Goal: Information Seeking & Learning: Find specific page/section

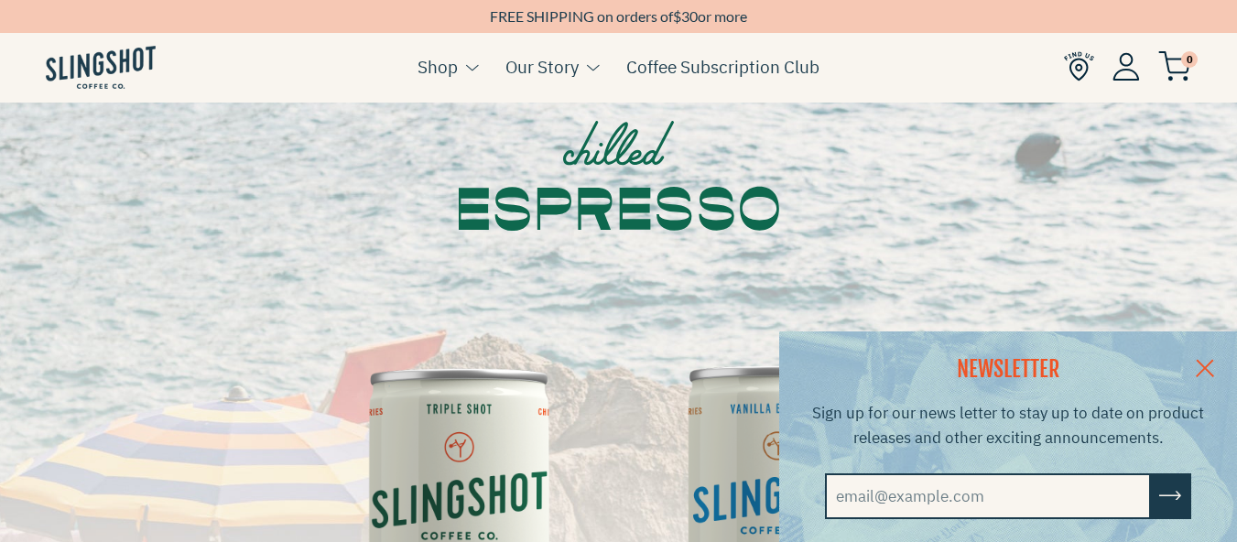
scroll to position [147, 0]
click at [1223, 361] on link at bounding box center [1205, 367] width 64 height 71
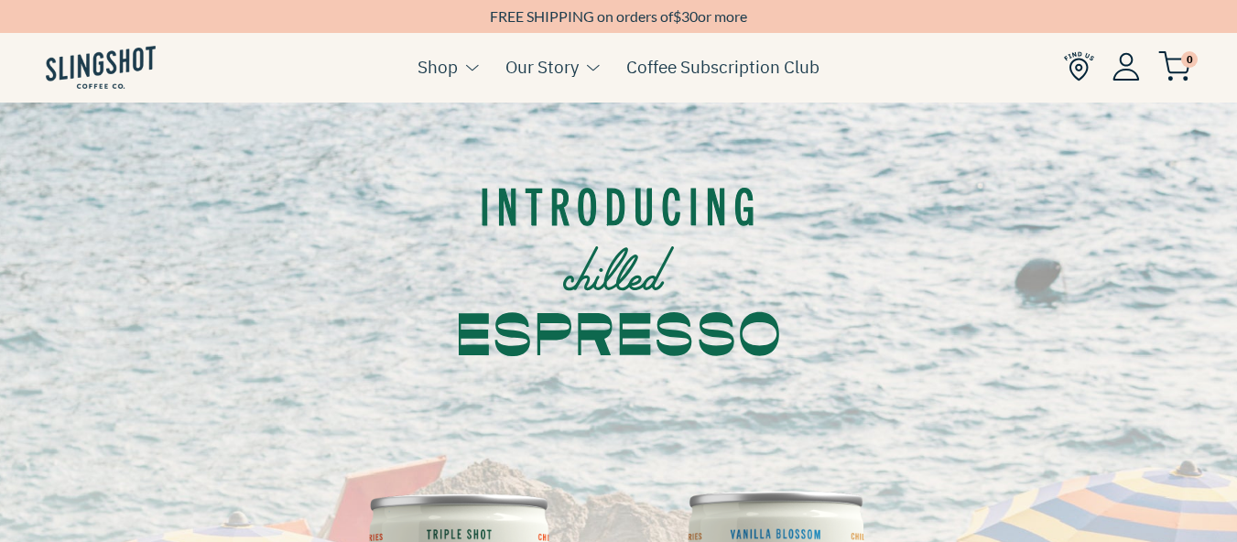
scroll to position [0, 0]
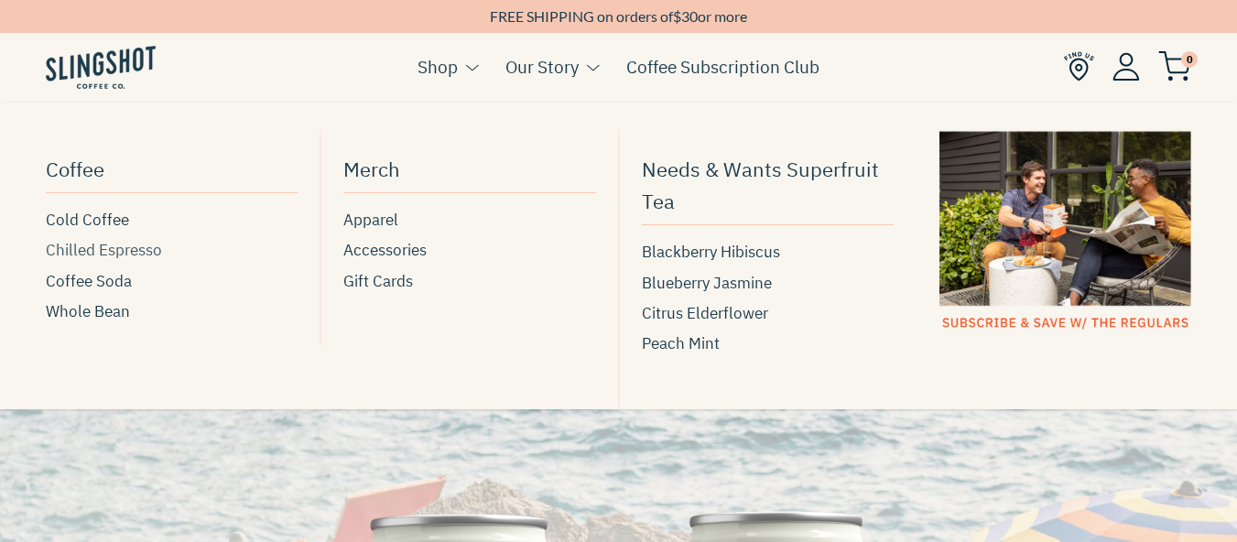
click at [133, 249] on span "Chilled Espresso" at bounding box center [104, 250] width 116 height 25
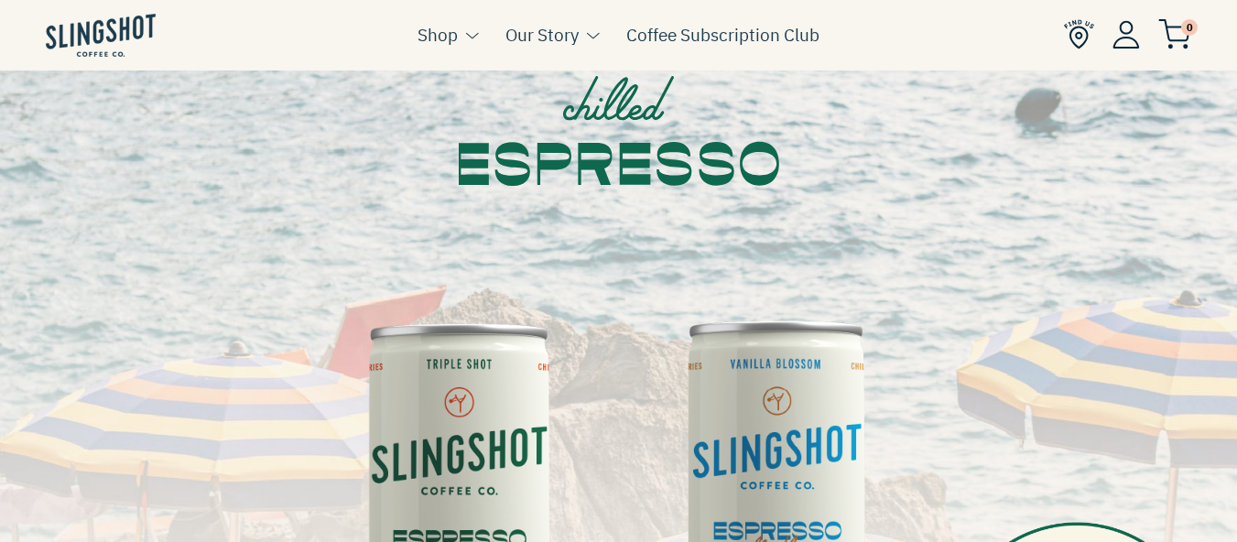
scroll to position [256, 0]
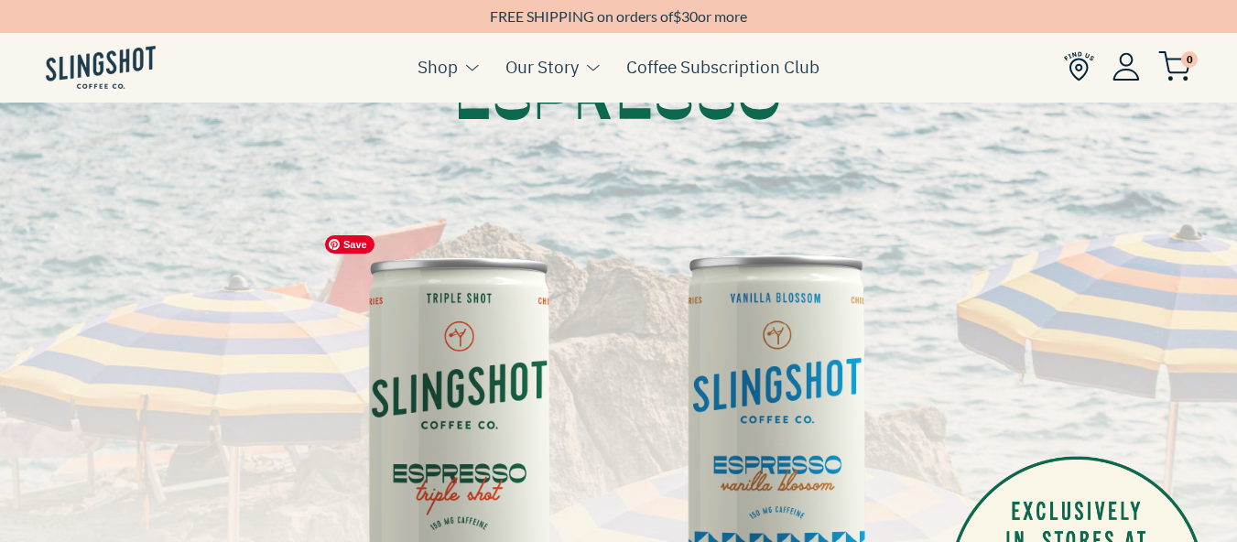
click at [497, 369] on img at bounding box center [460, 443] width 289 height 435
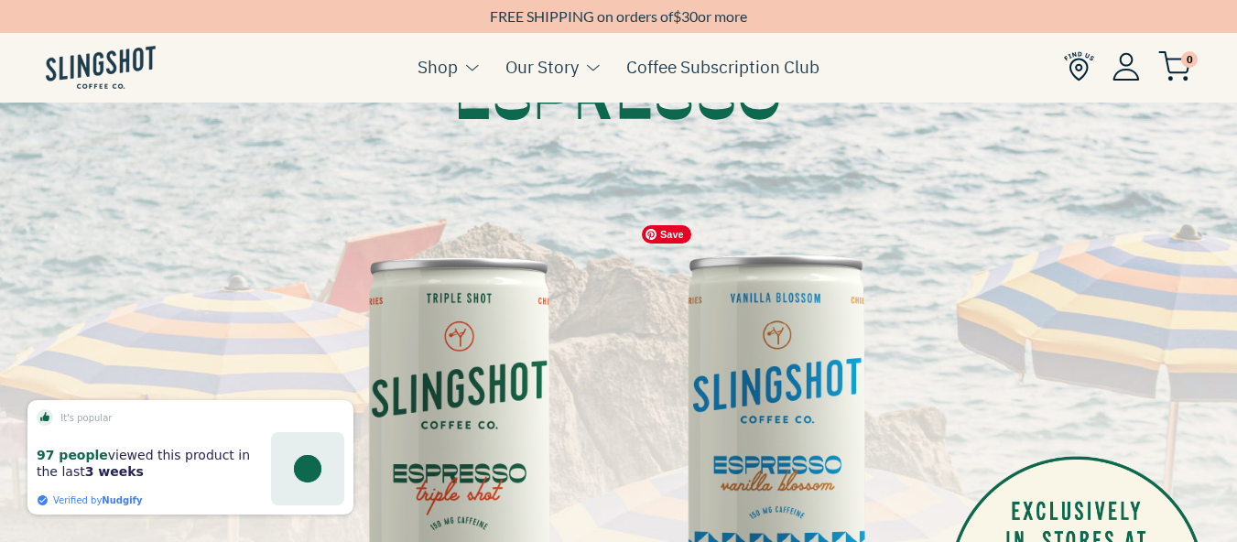
click at [739, 295] on img at bounding box center [777, 432] width 289 height 432
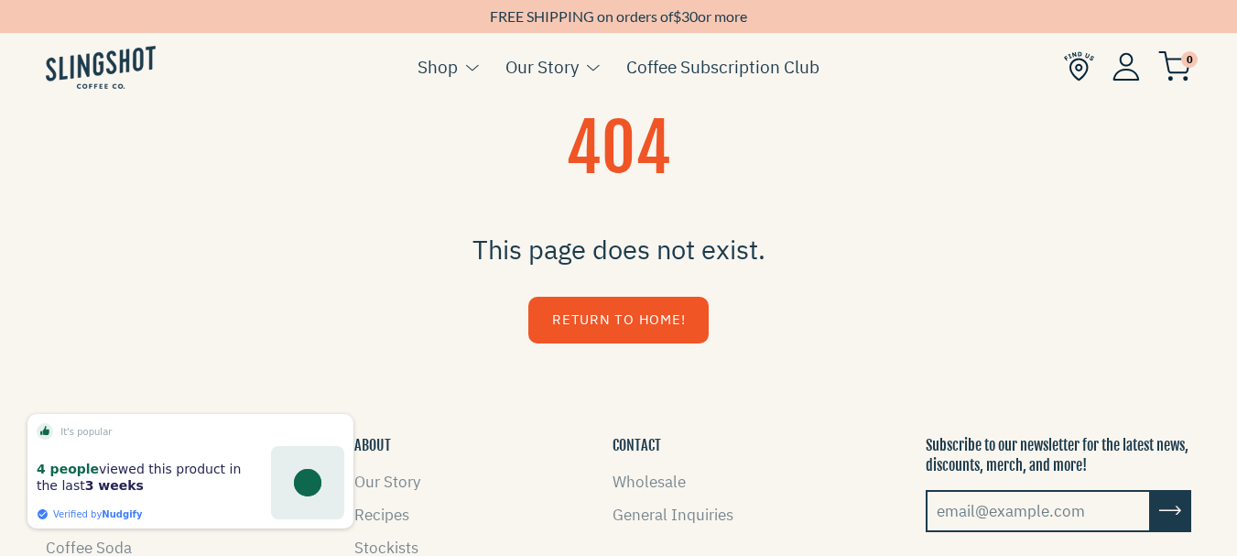
click at [86, 517] on div "It's popular 4 people viewed this product in the last 3 weeks Verified by Nudgi…" at bounding box center [190, 471] width 326 height 114
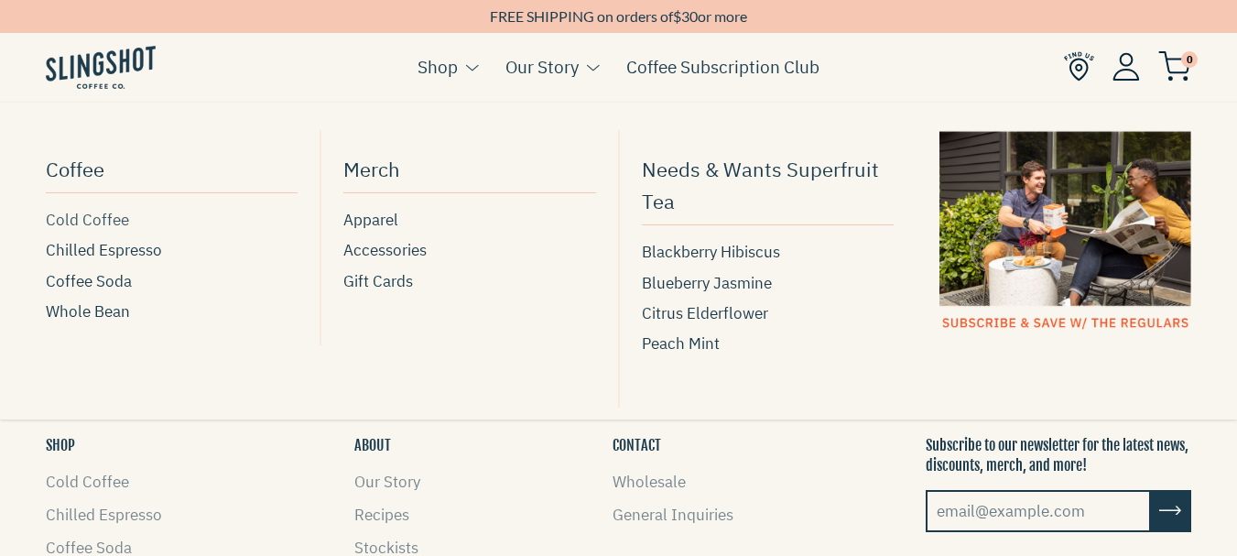
click at [98, 223] on span "Cold Coffee" at bounding box center [87, 220] width 83 height 25
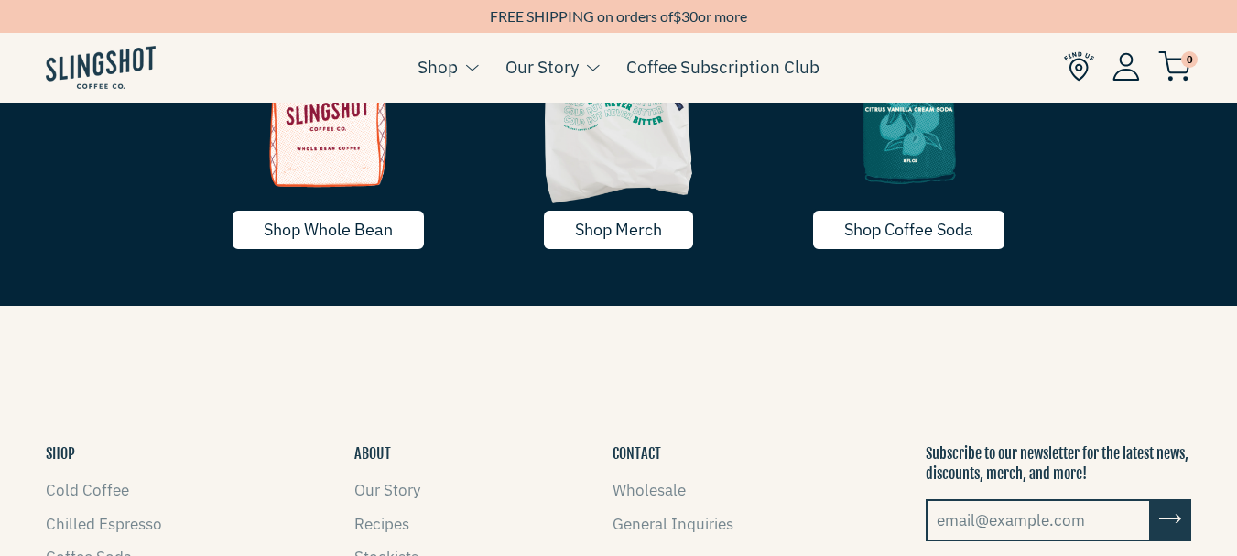
scroll to position [3041, 0]
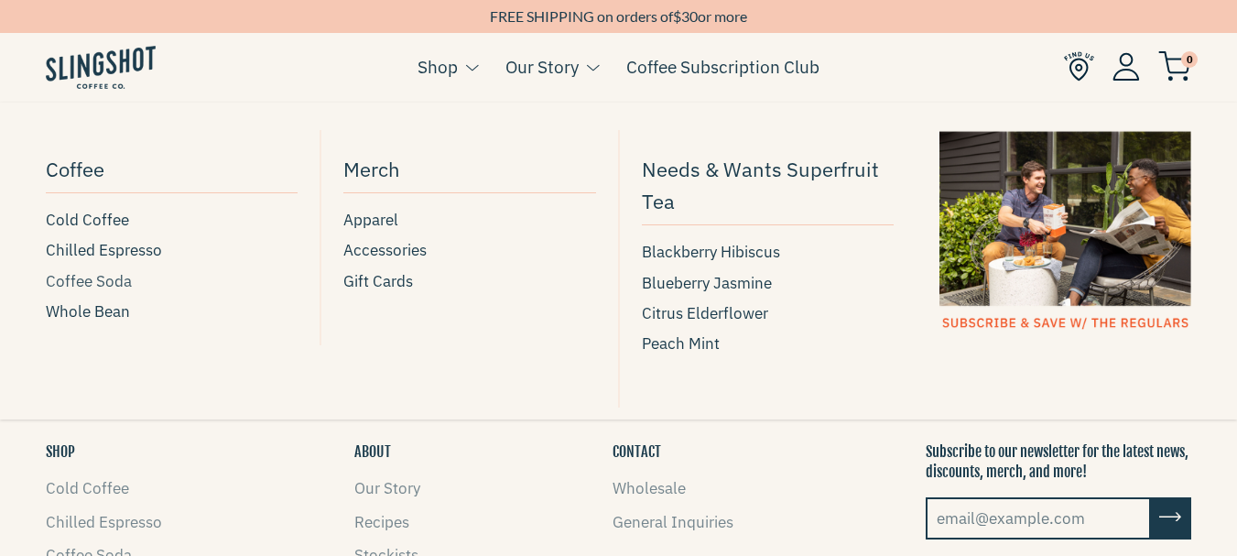
click at [112, 283] on span "Coffee Soda" at bounding box center [89, 281] width 86 height 25
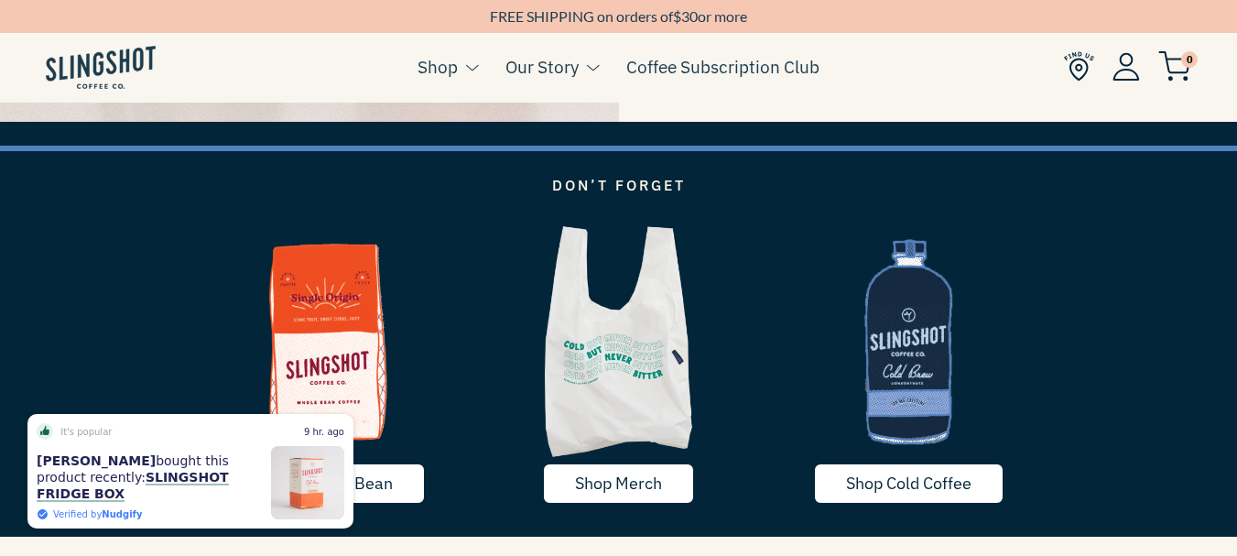
scroll to position [2821, 0]
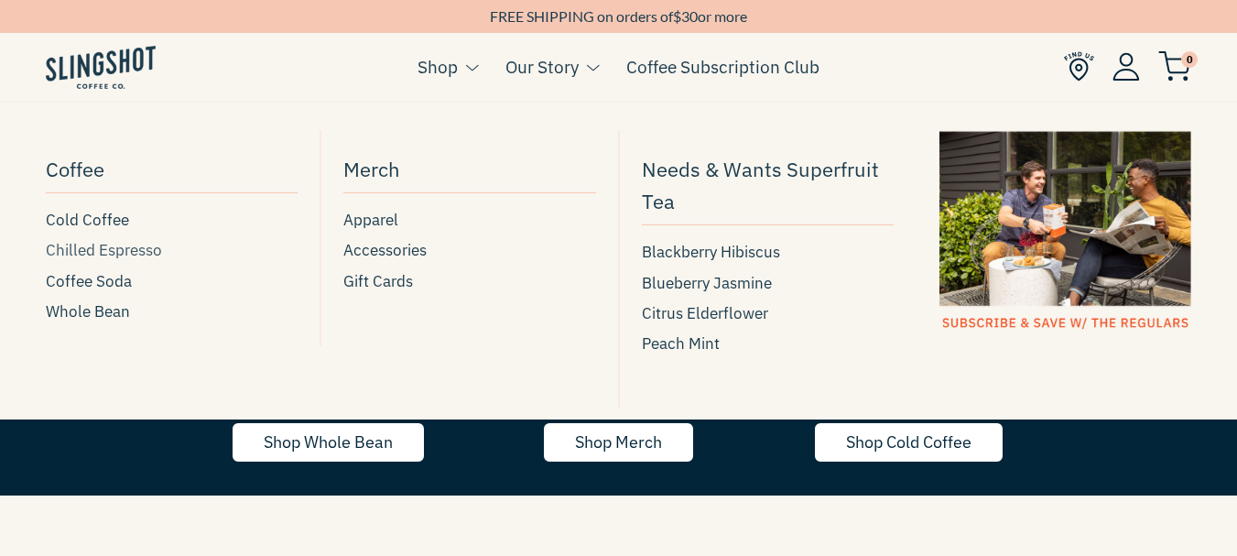
click at [131, 245] on span "Chilled Espresso" at bounding box center [104, 250] width 116 height 25
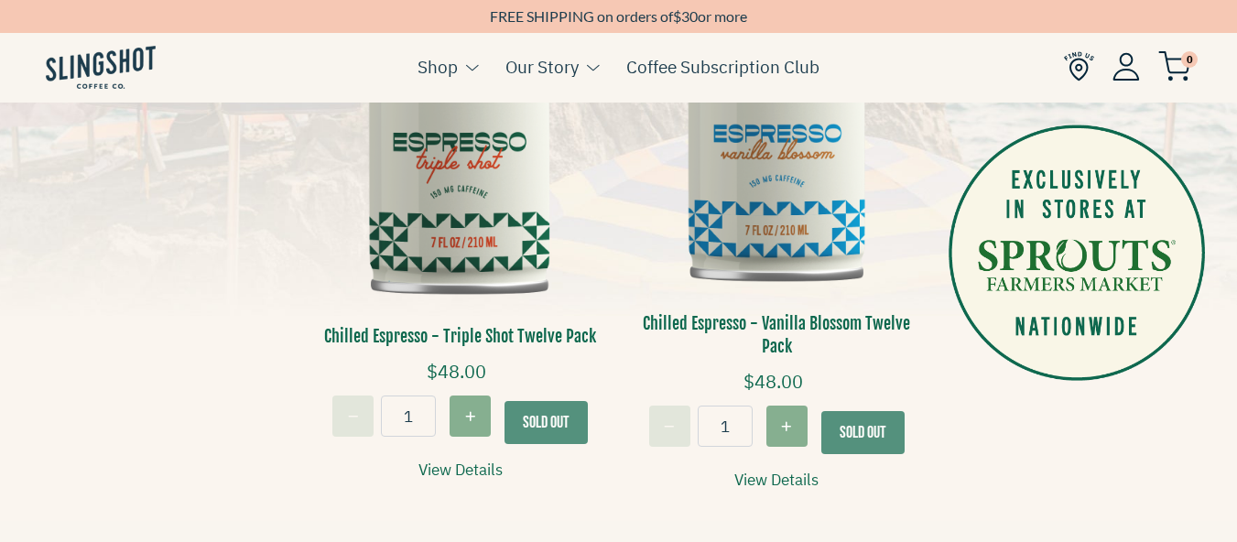
scroll to position [623, 0]
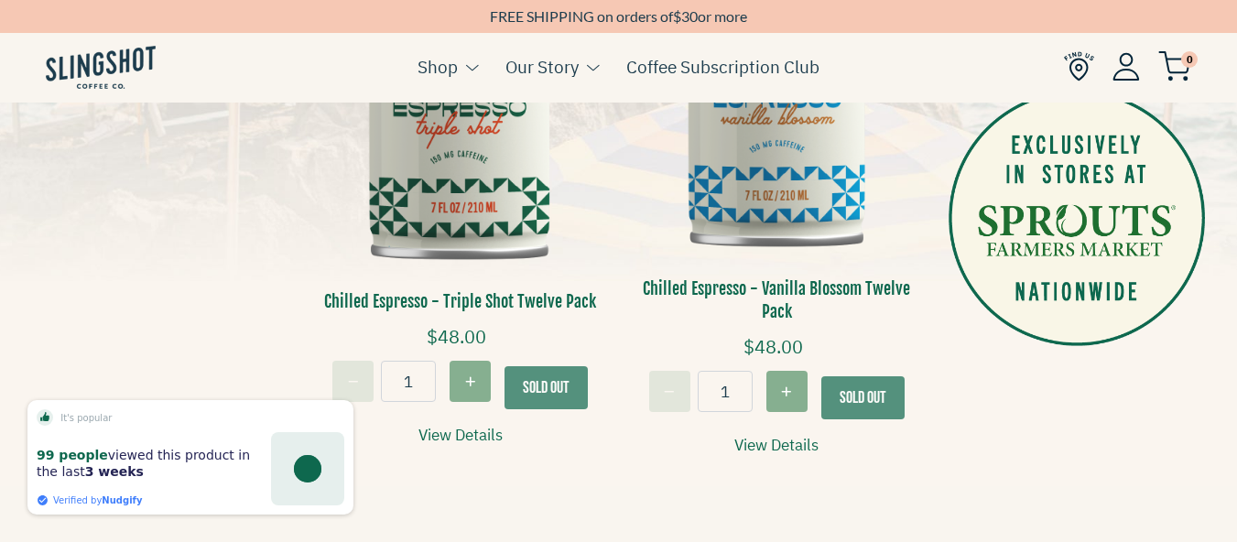
click at [437, 427] on link "View Details" at bounding box center [461, 435] width 84 height 25
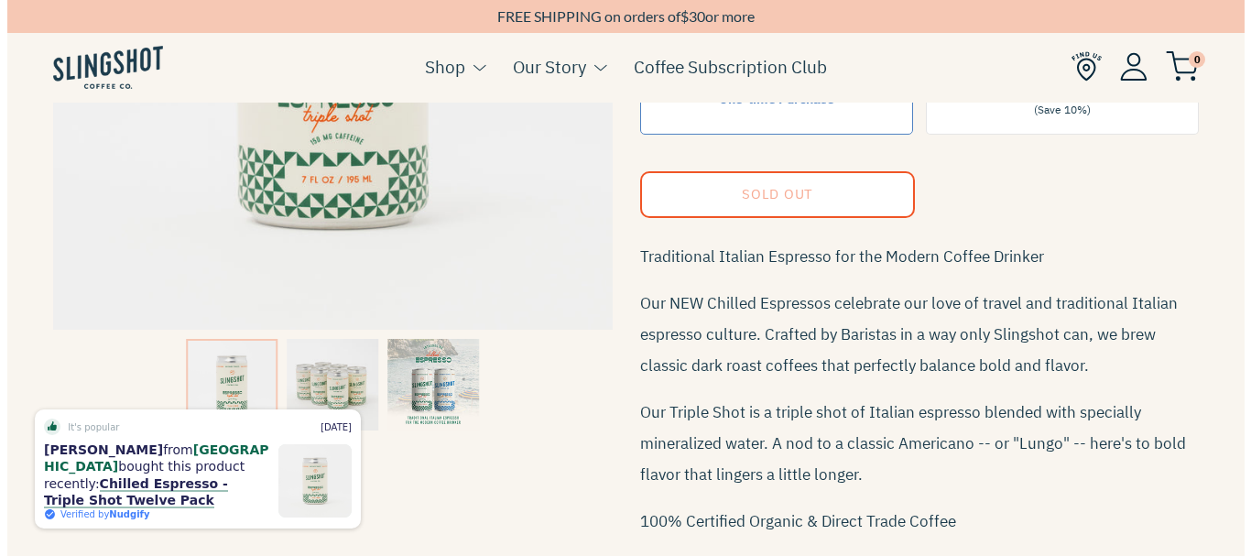
scroll to position [366, 0]
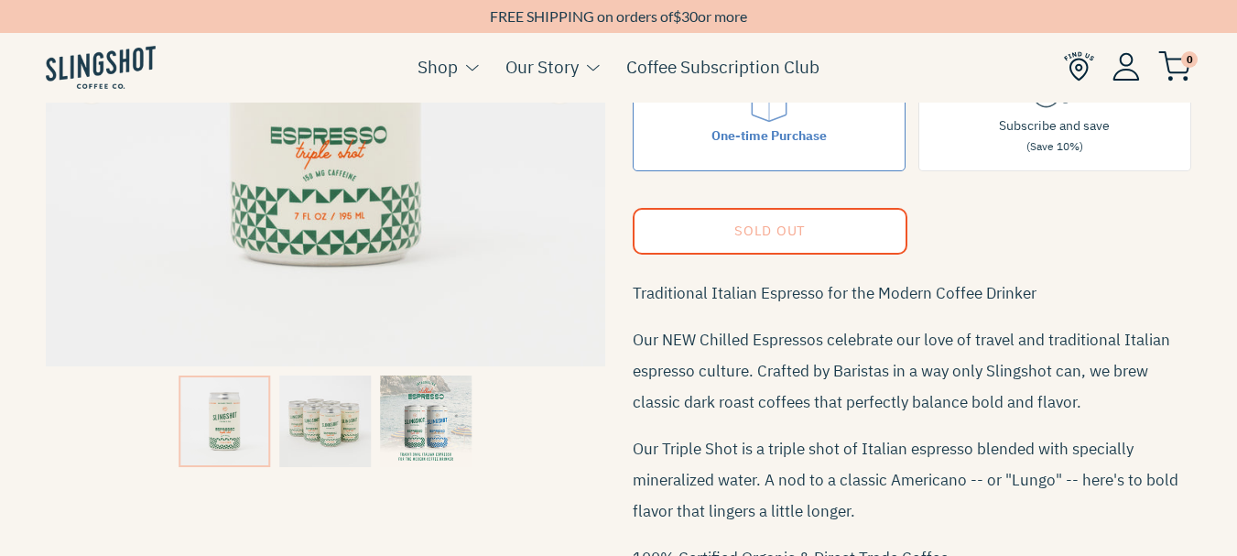
click at [340, 180] on img at bounding box center [326, 87] width 560 height 560
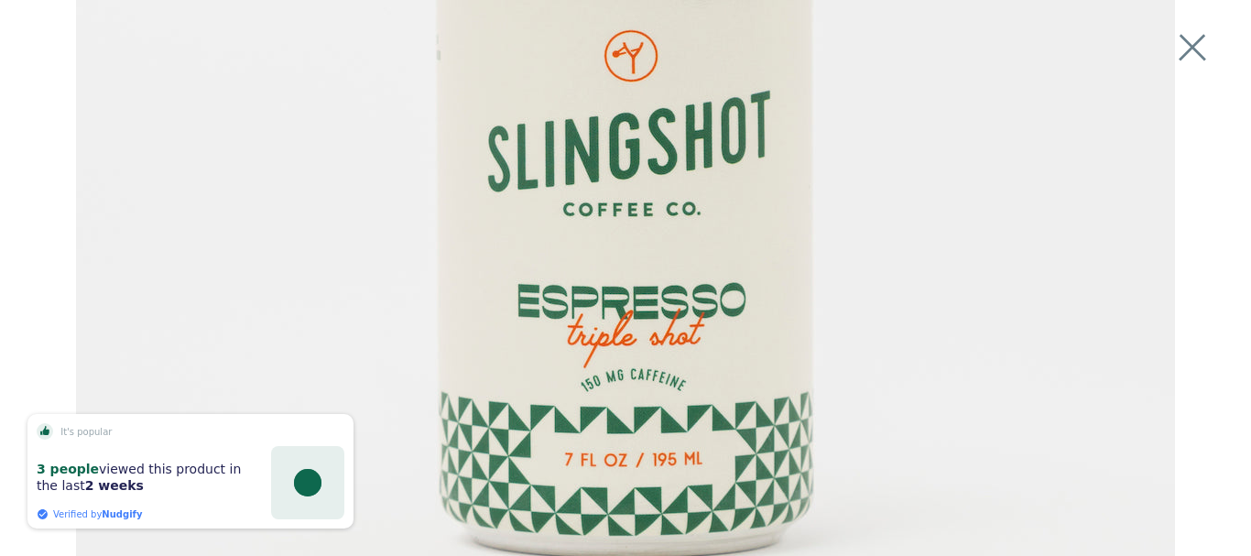
scroll to position [419, 0]
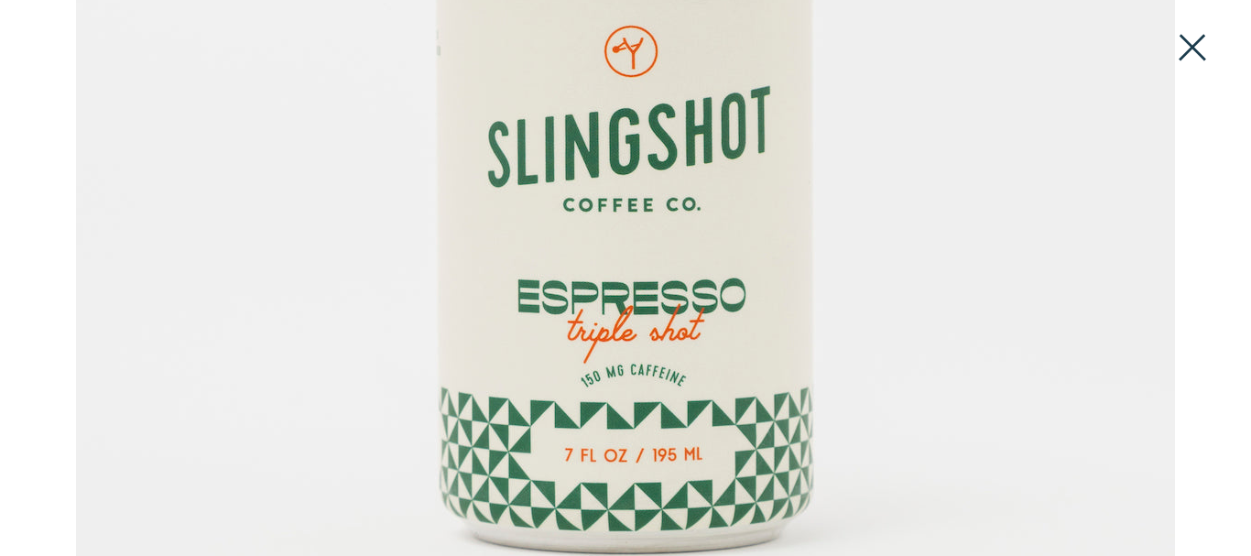
click at [1195, 50] on button at bounding box center [1192, 47] width 40 height 40
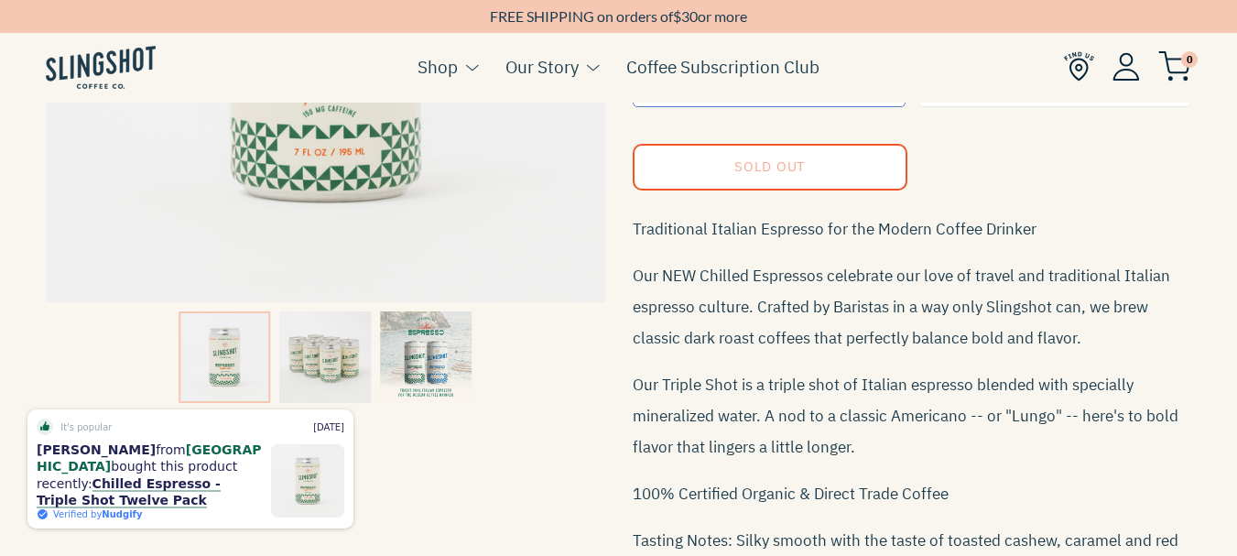
scroll to position [506, 0]
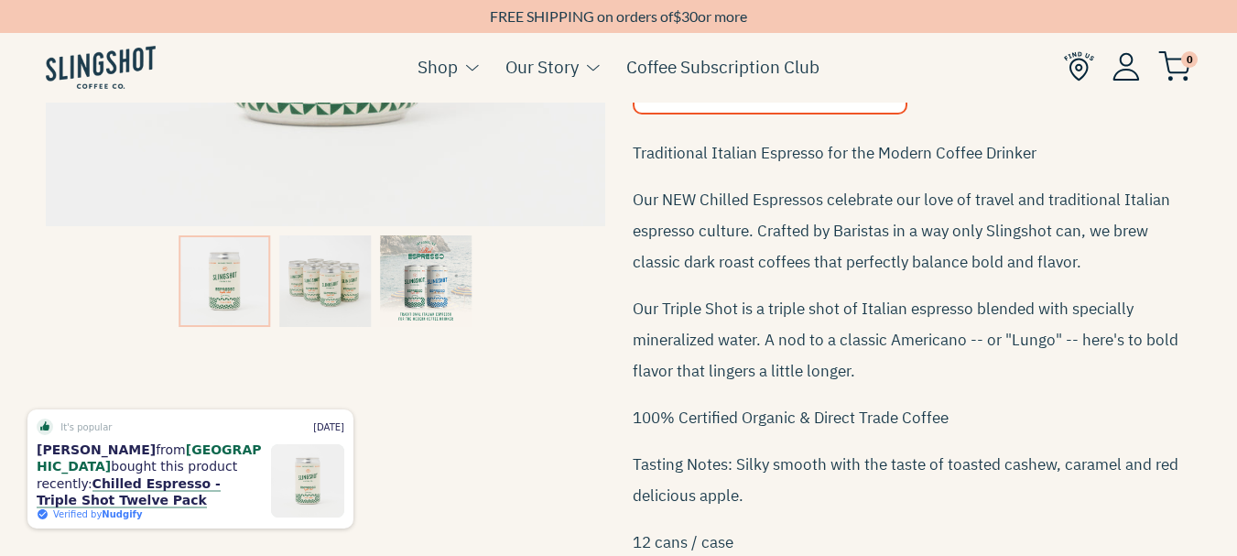
click at [433, 297] on img at bounding box center [426, 281] width 92 height 92
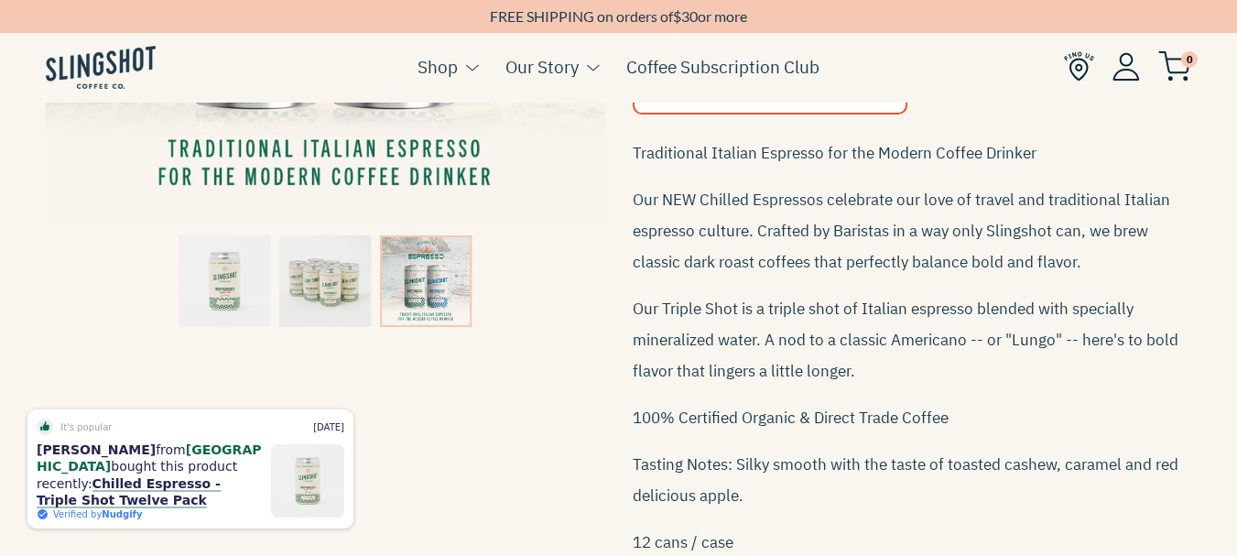
click at [578, 272] on div at bounding box center [454, 281] width 560 height 101
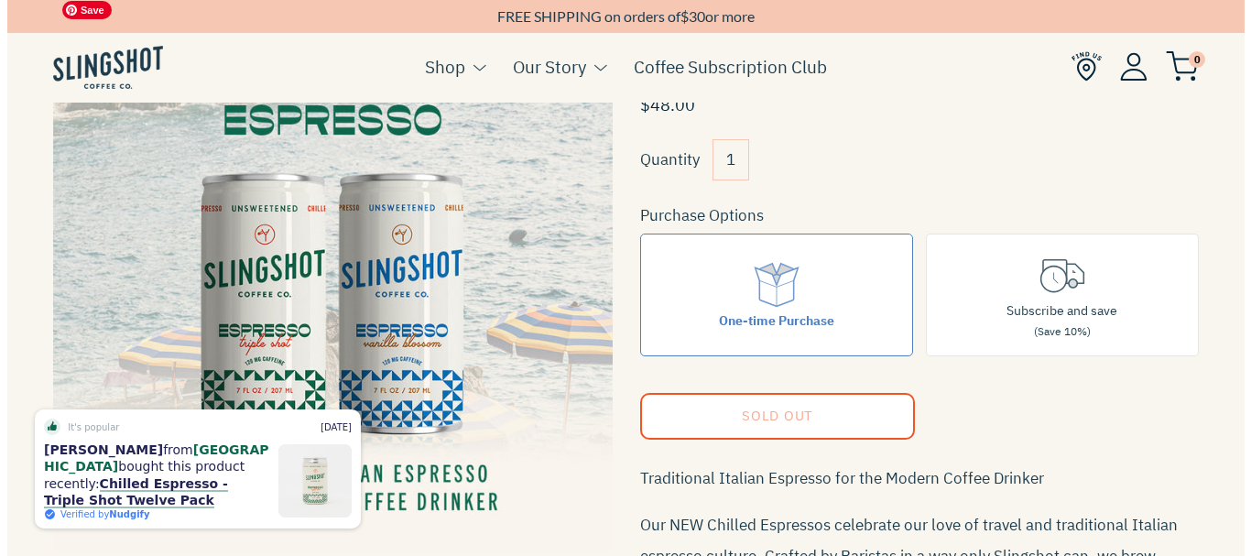
scroll to position [177, 0]
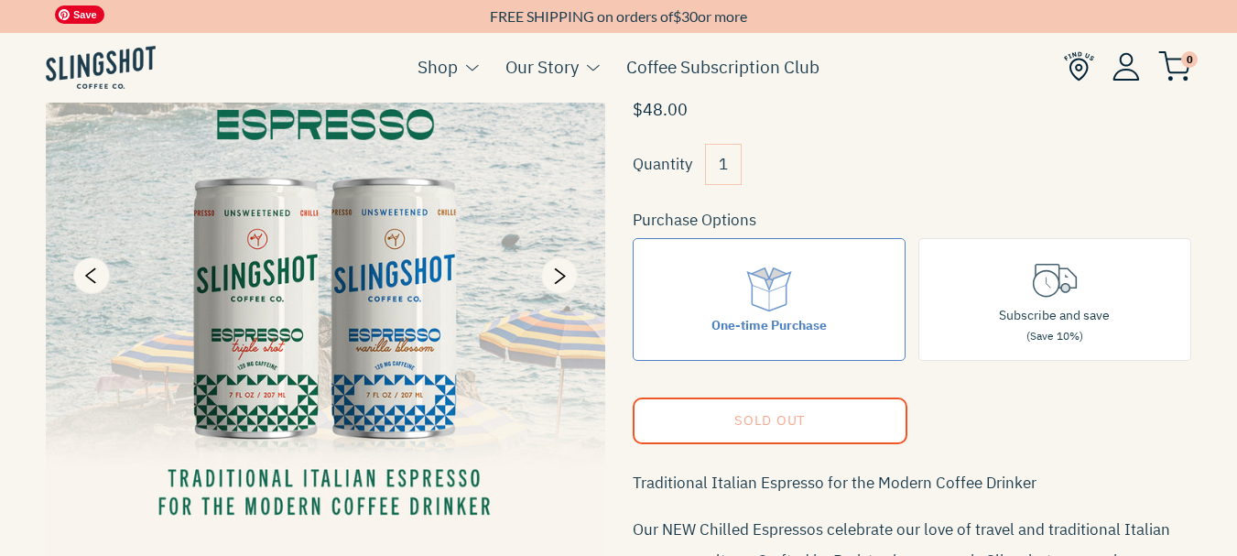
click at [403, 370] on img at bounding box center [326, 276] width 560 height 560
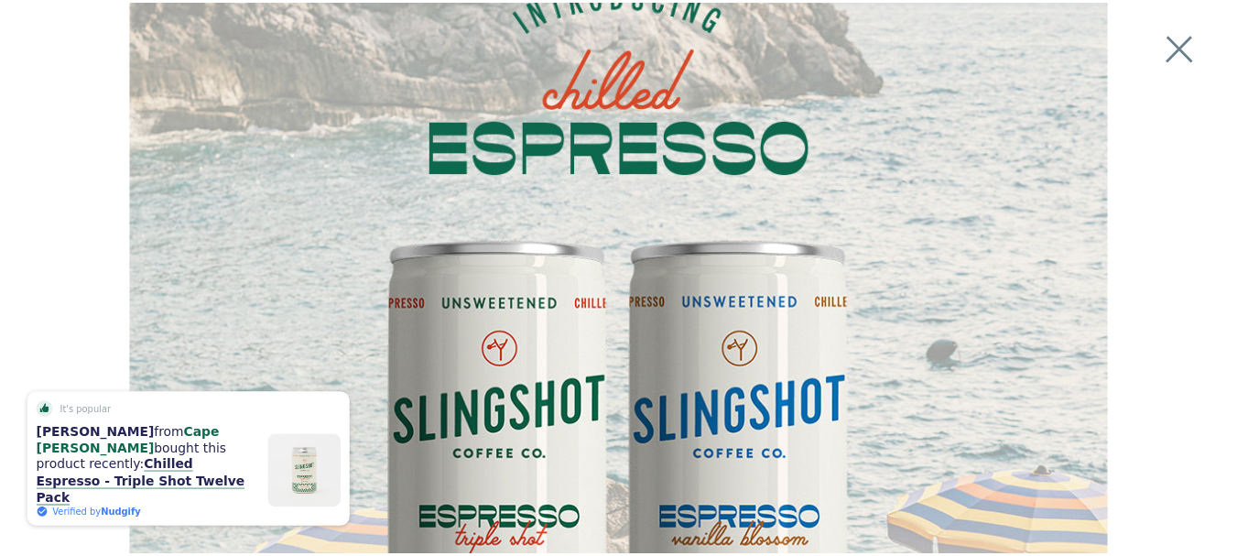
scroll to position [0, 0]
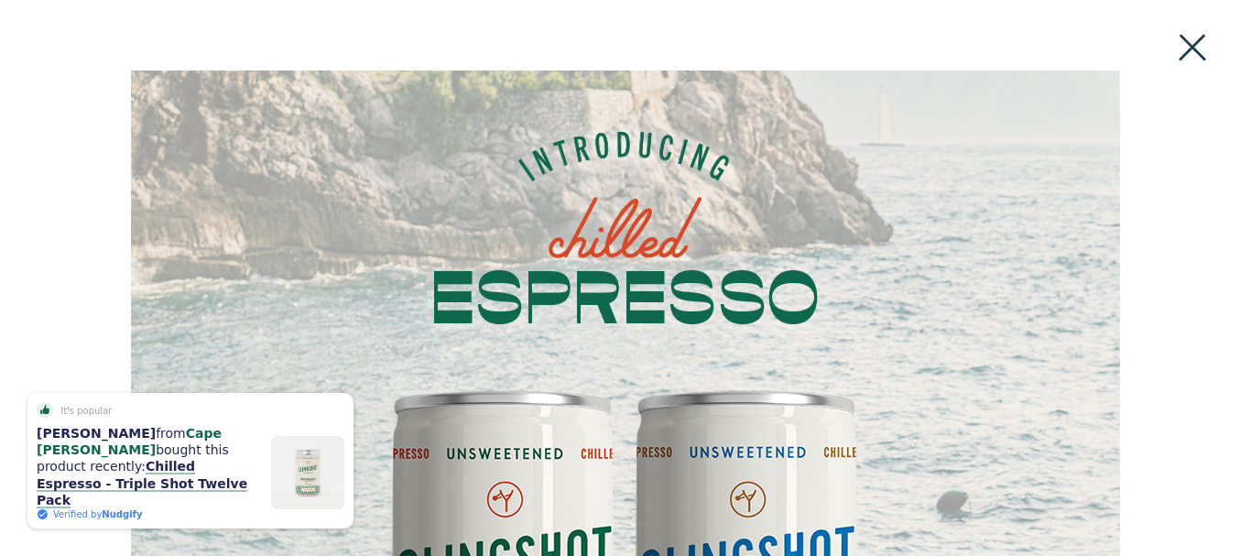
click at [1200, 43] on button at bounding box center [1192, 47] width 40 height 40
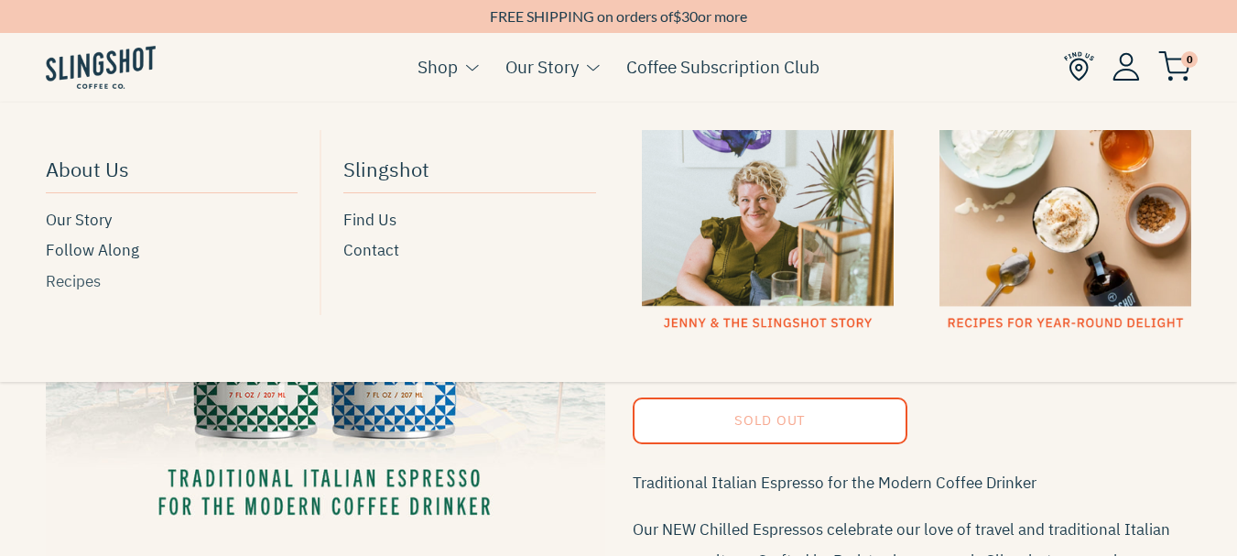
click at [80, 282] on span "Recipes" at bounding box center [73, 281] width 55 height 25
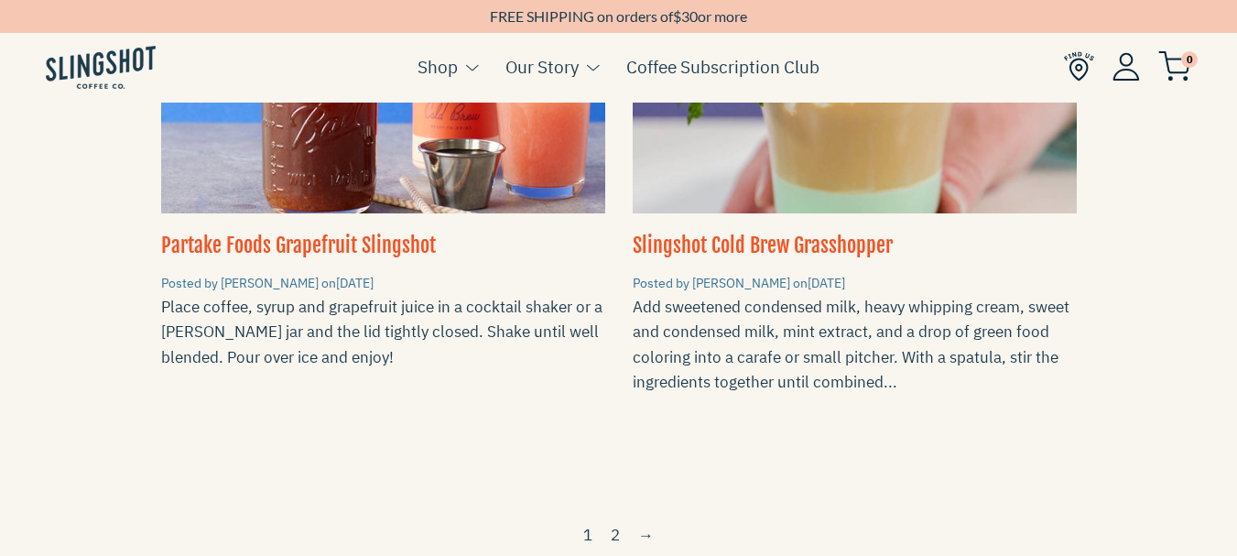
scroll to position [2821, 0]
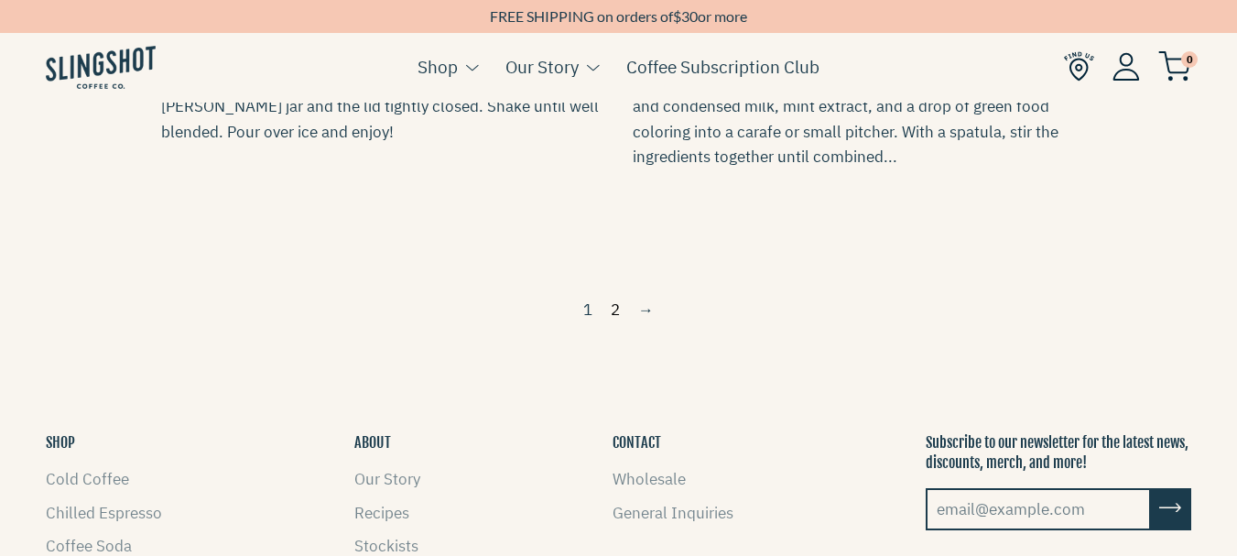
click at [609, 295] on link "2" at bounding box center [616, 310] width 24 height 30
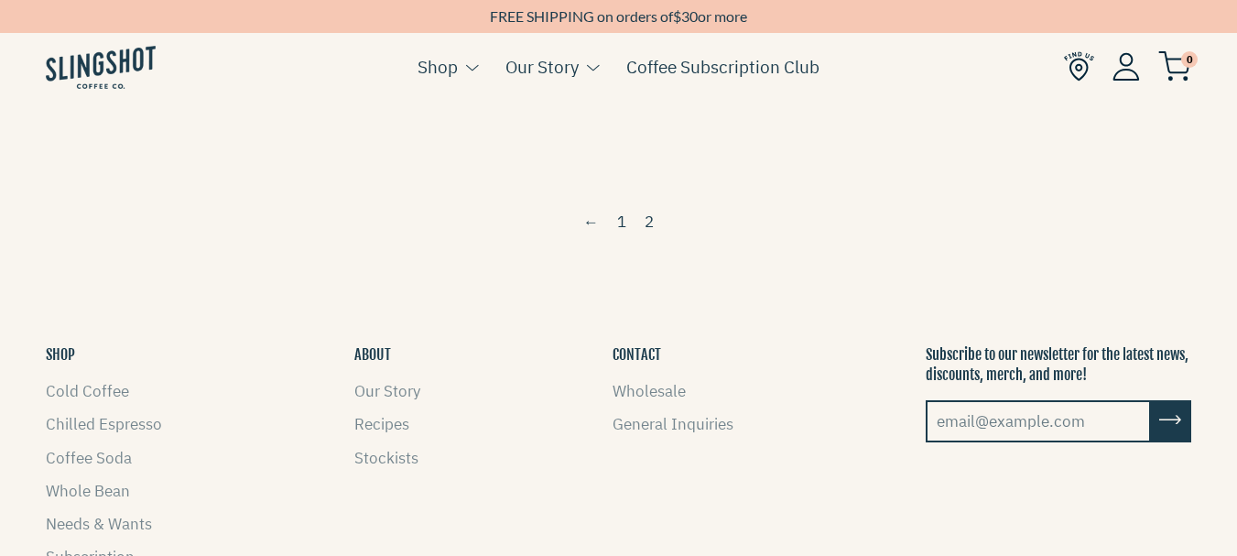
scroll to position [2271, 0]
click at [1076, 66] on img at bounding box center [1079, 66] width 30 height 30
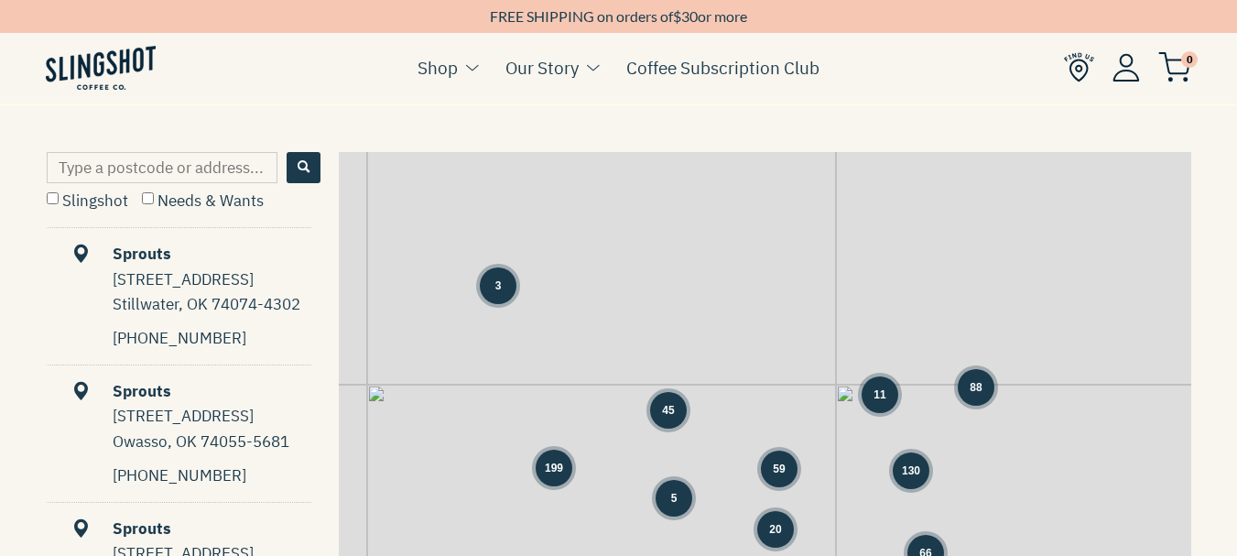
scroll to position [879, 0]
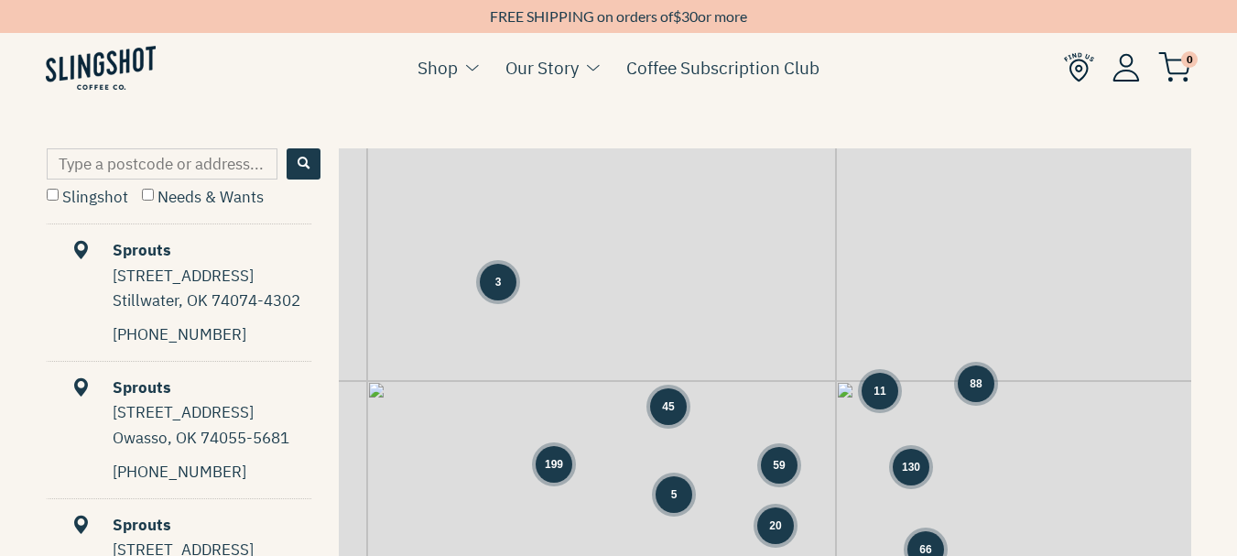
click at [93, 167] on input "Type a postcode or address..." at bounding box center [162, 163] width 231 height 31
type input "30904"
click at [301, 156] on button "Search" at bounding box center [304, 163] width 34 height 31
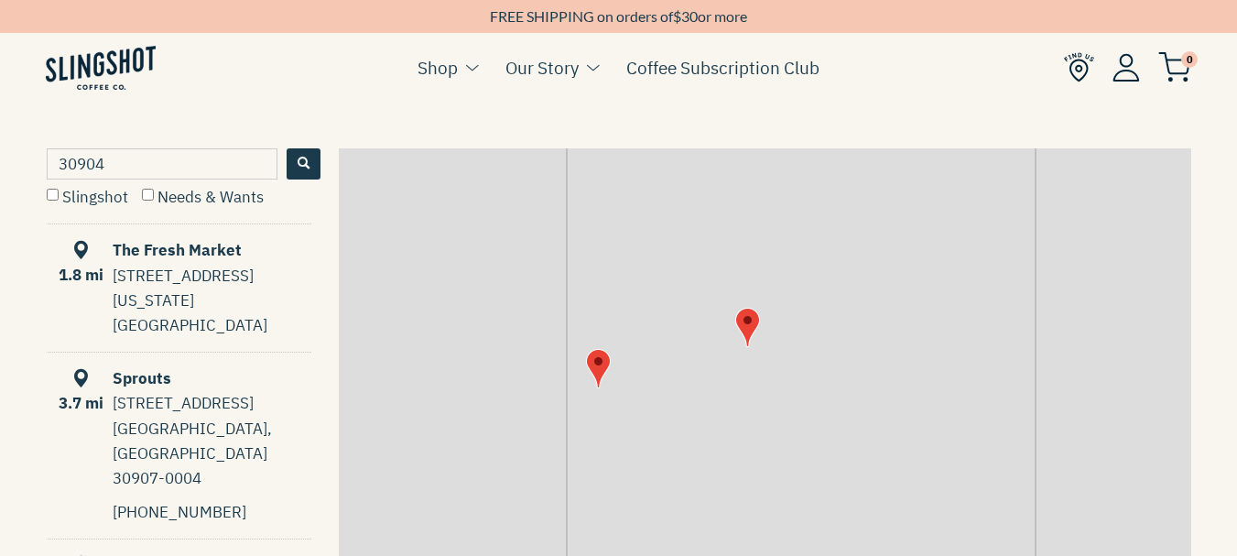
click at [154, 366] on div "Sprouts" at bounding box center [180, 378] width 263 height 25
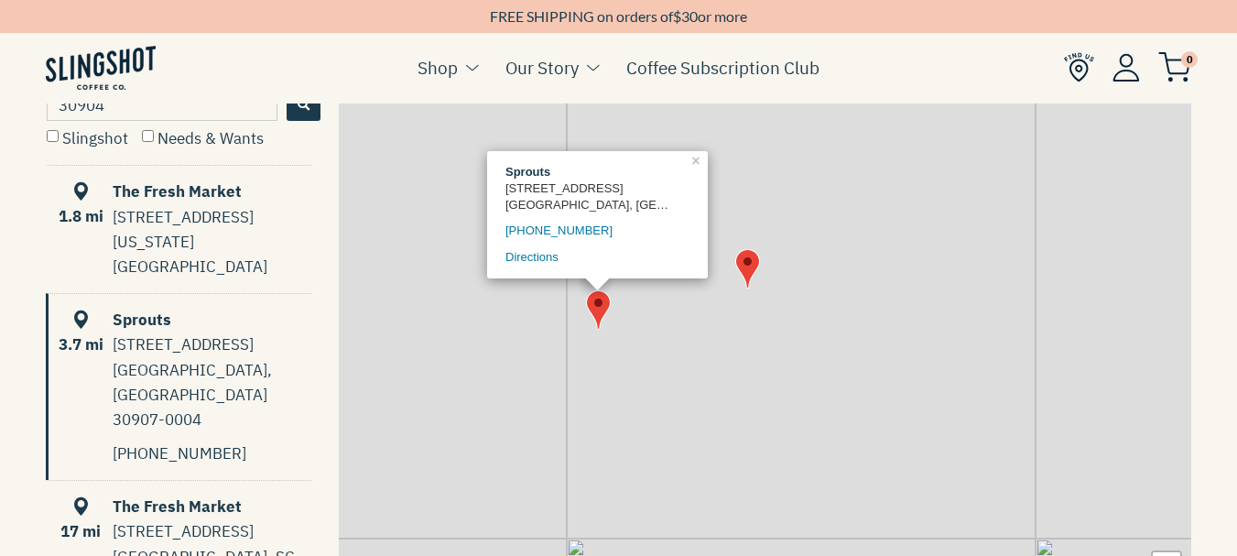
scroll to position [916, 0]
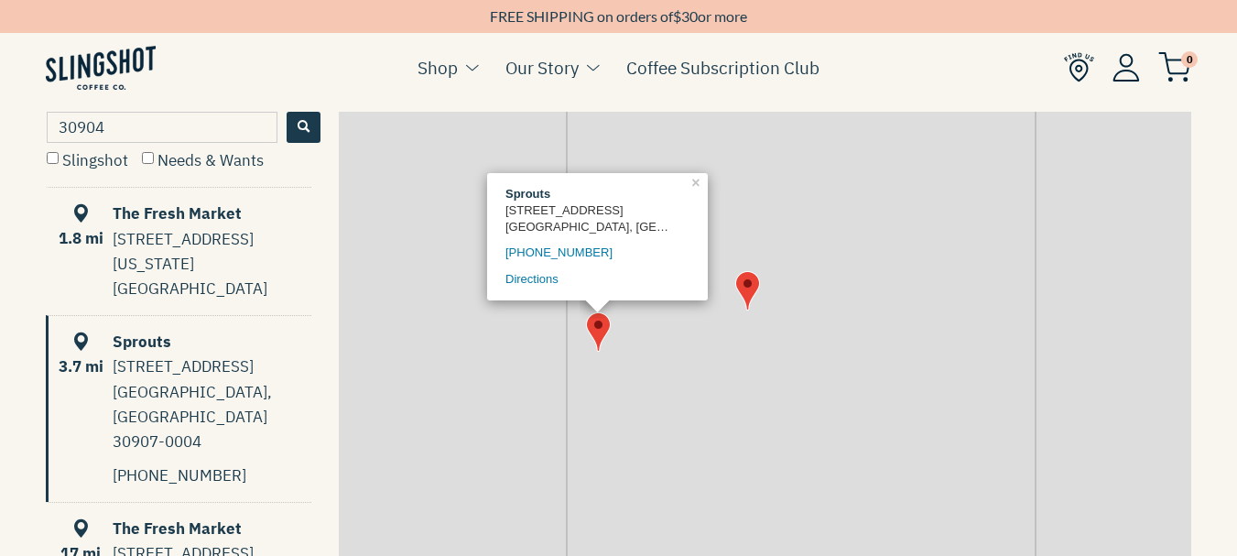
click at [49, 159] on input "Slingshot" at bounding box center [53, 158] width 12 height 12
checkbox input "true"
